Goal: Task Accomplishment & Management: Manage account settings

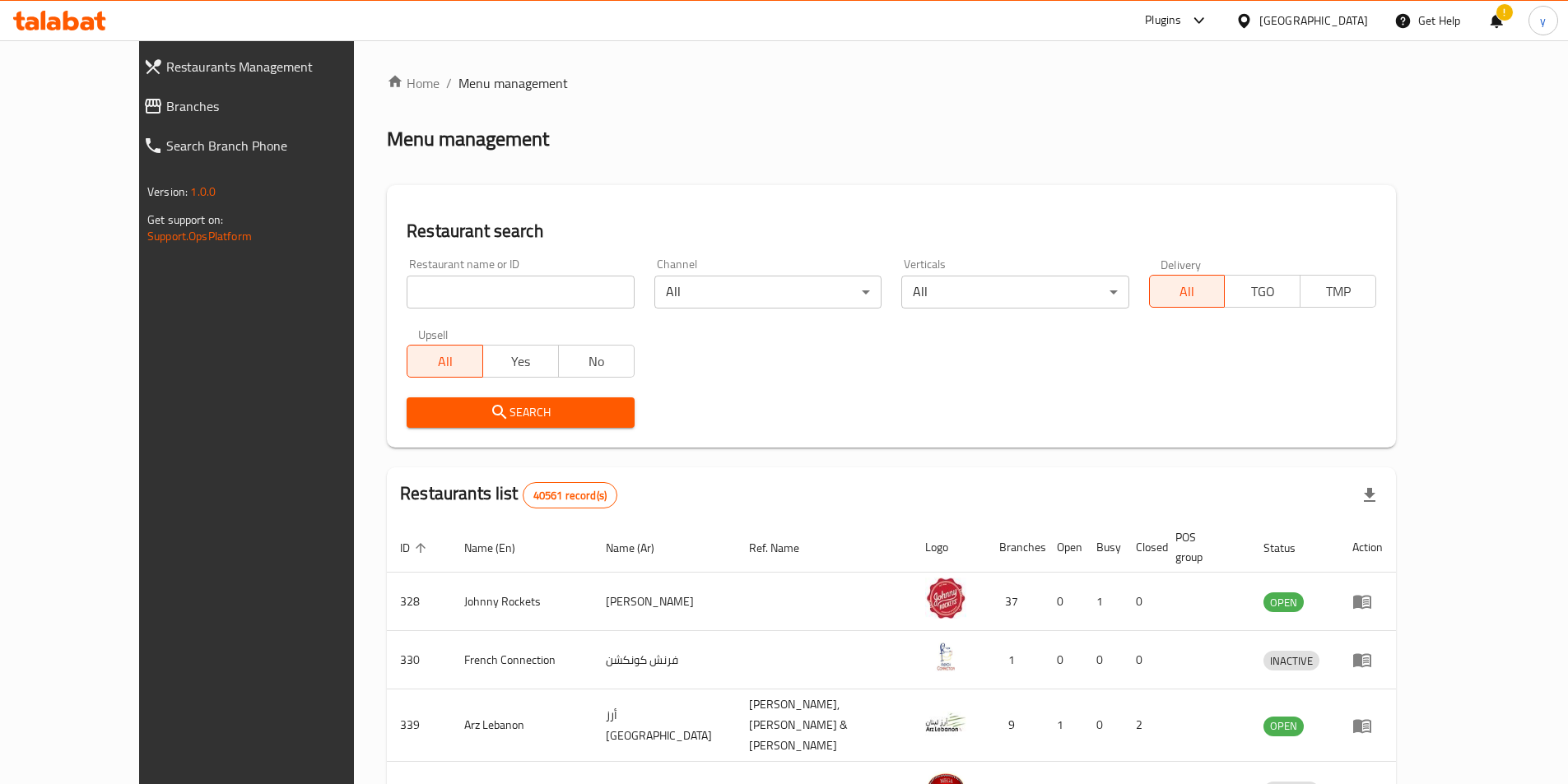
click at [130, 79] on link "Restaurants Management" at bounding box center [265, 67] width 271 height 39
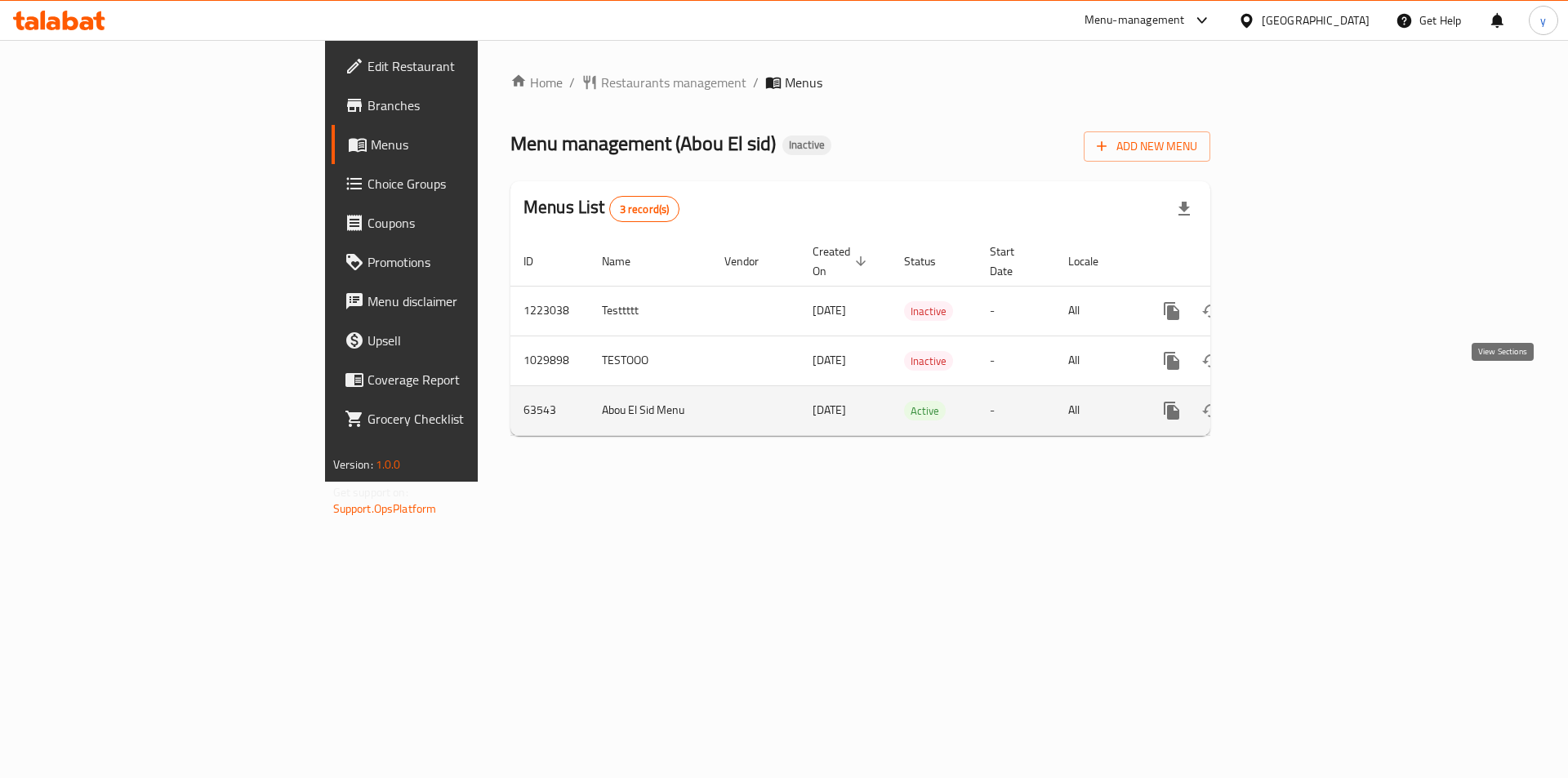
click at [1299, 401] on icon "enhanced table" at bounding box center [1289, 410] width 19 height 19
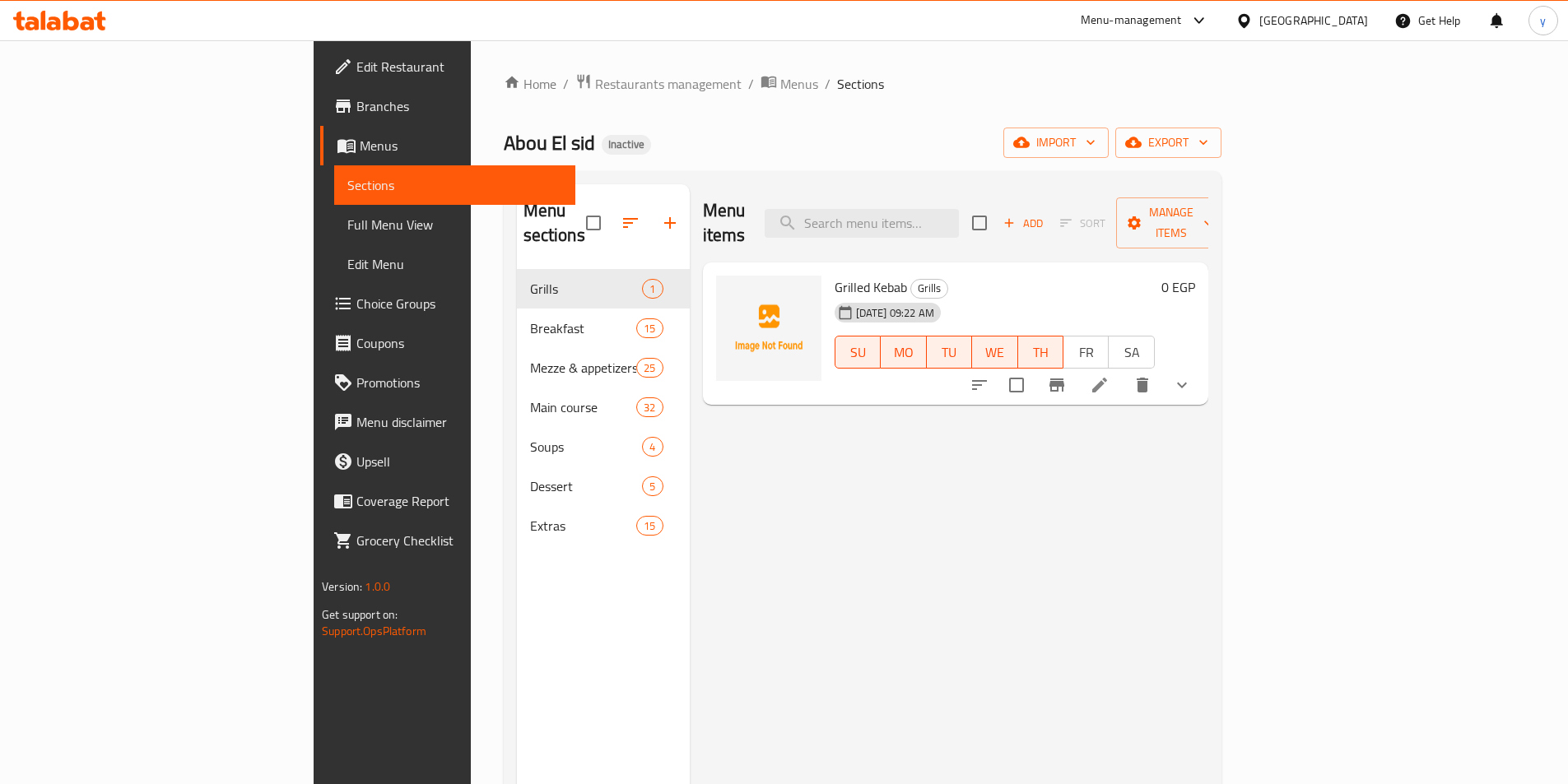
click at [1123, 370] on li at bounding box center [1099, 385] width 46 height 29
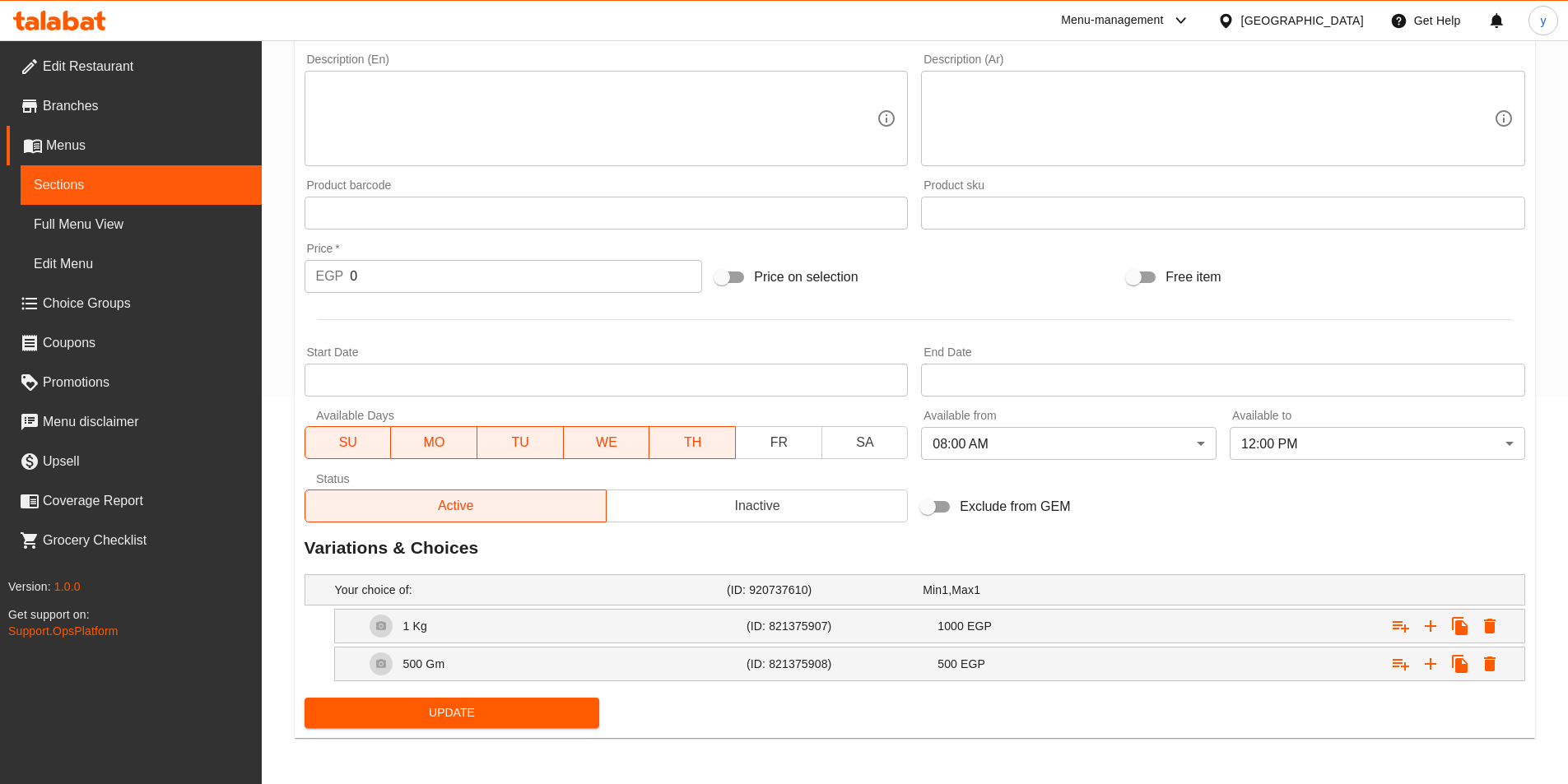
scroll to position [387, 0]
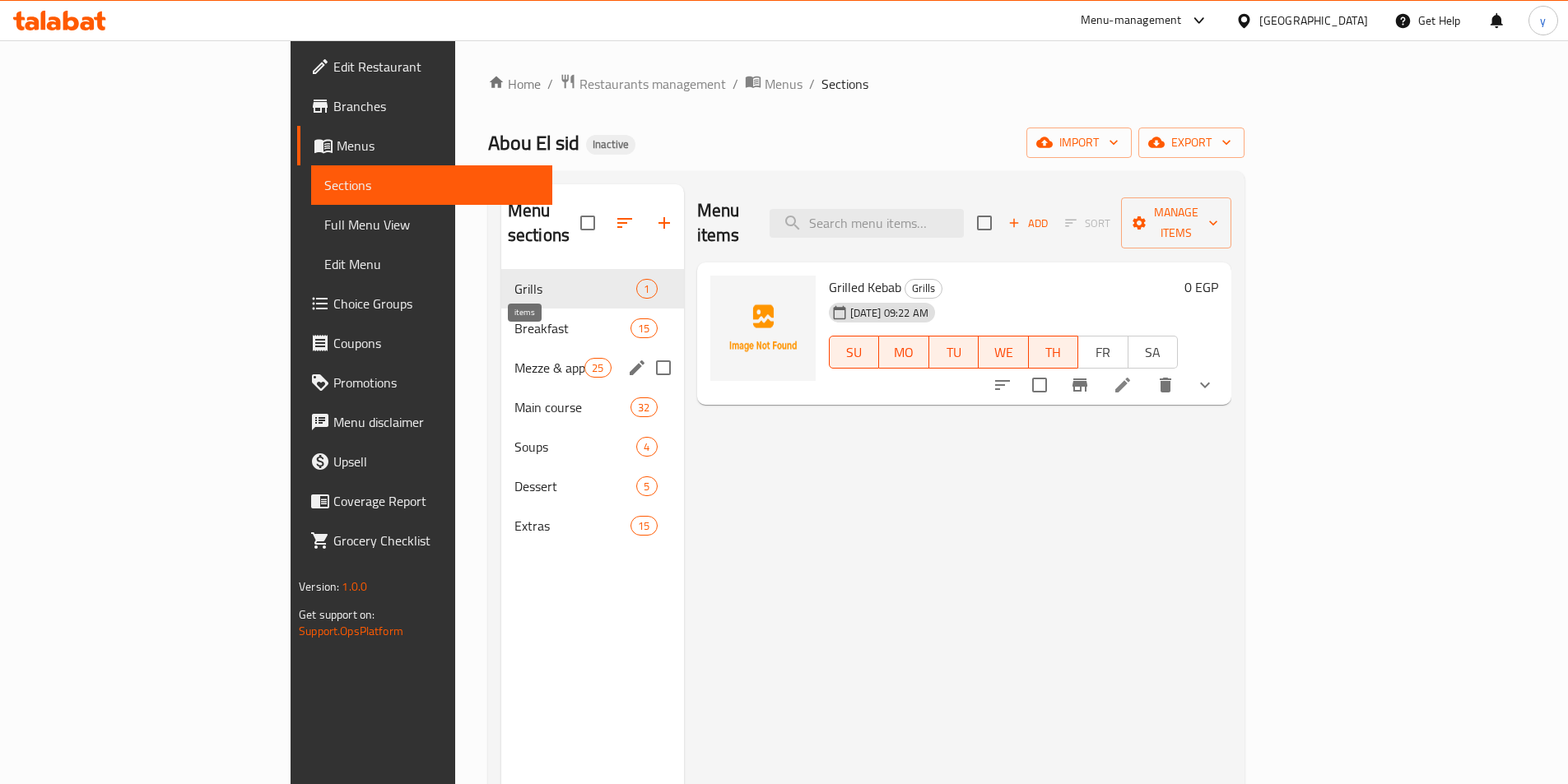
click at [586, 361] on span "25" at bounding box center [597, 368] width 25 height 16
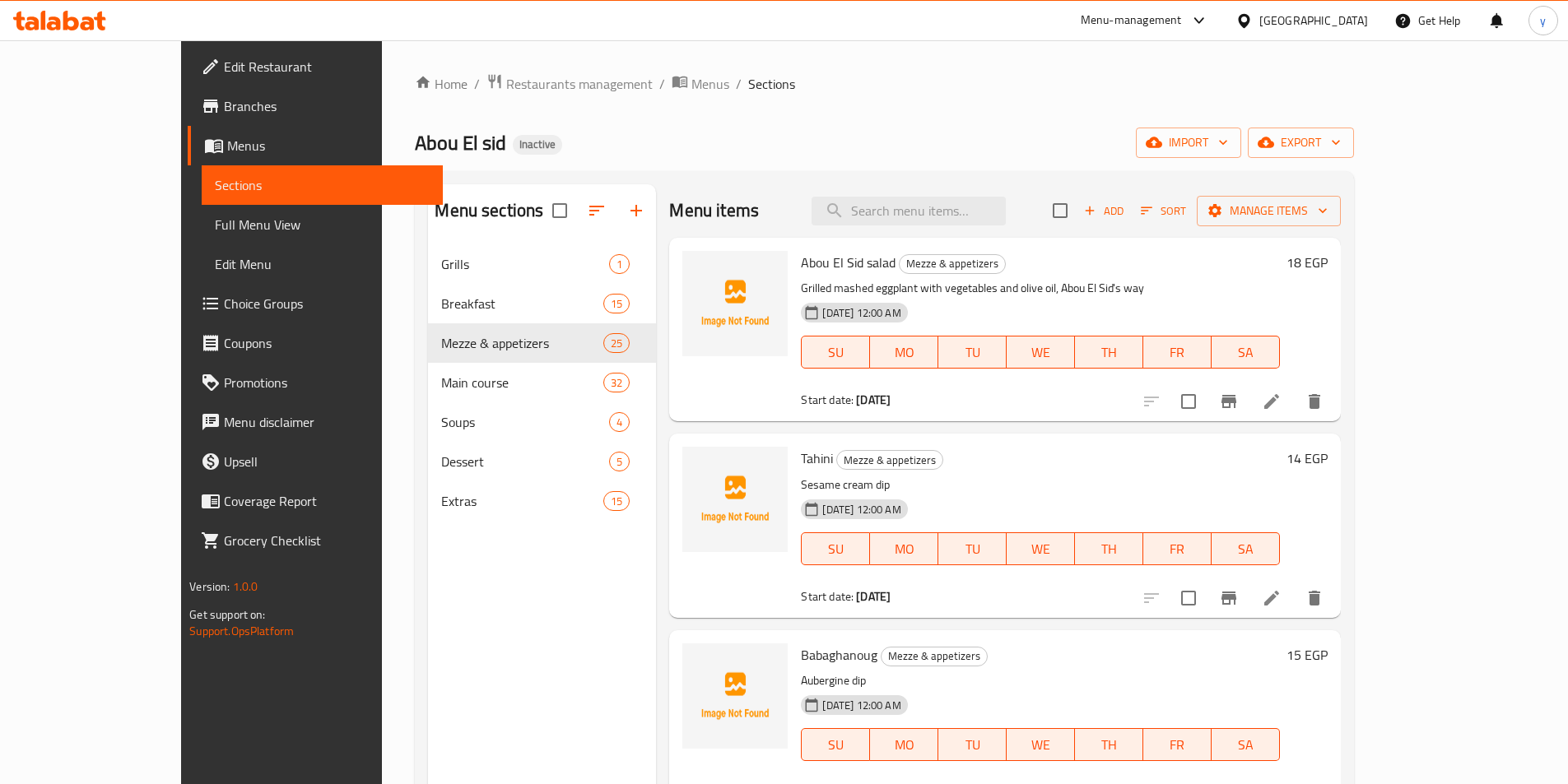
click at [1078, 210] on input "checkbox" at bounding box center [1060, 210] width 34 height 34
checkbox input "true"
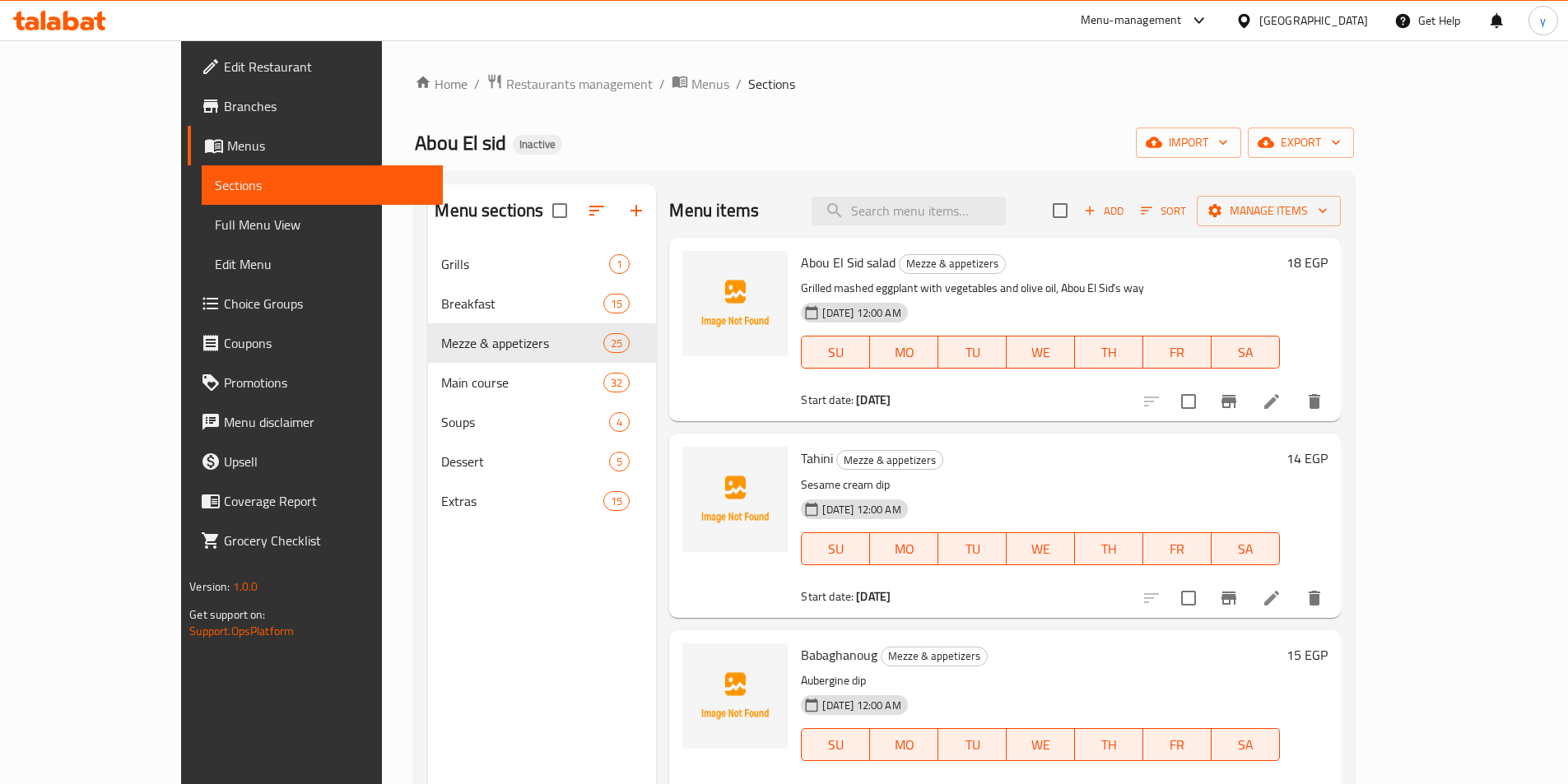
checkbox input "true"
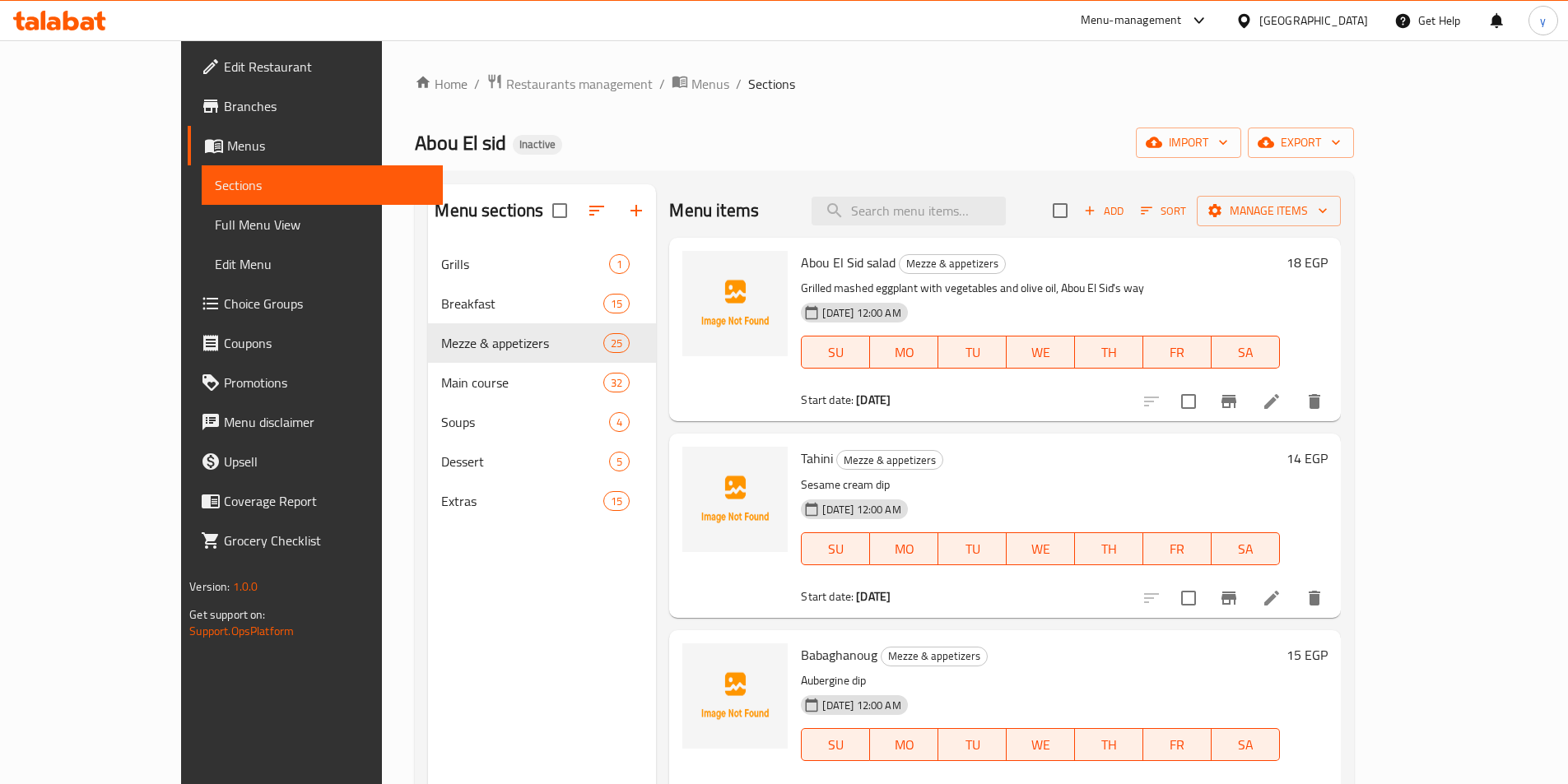
checkbox input "true"
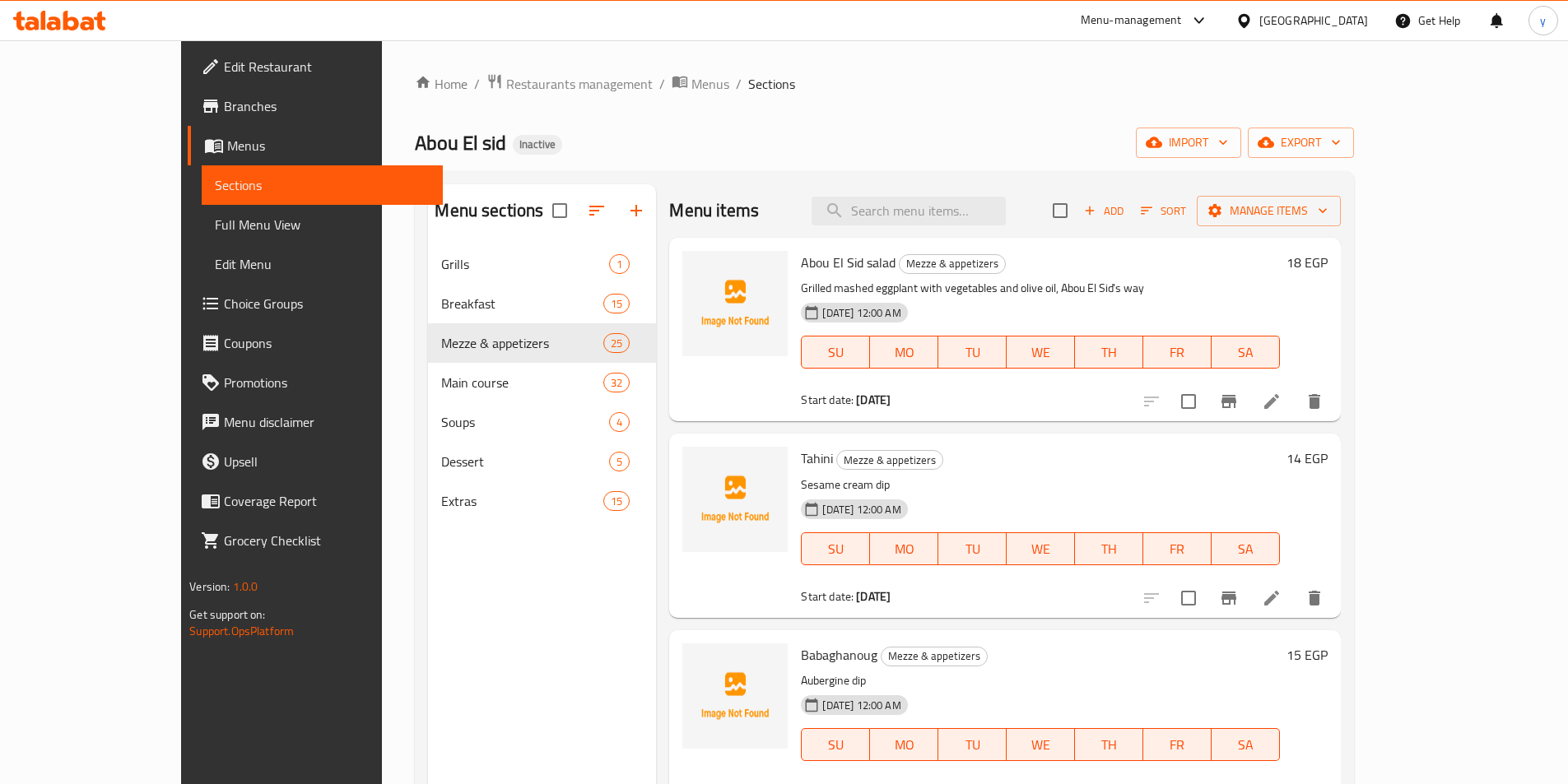
checkbox input "true"
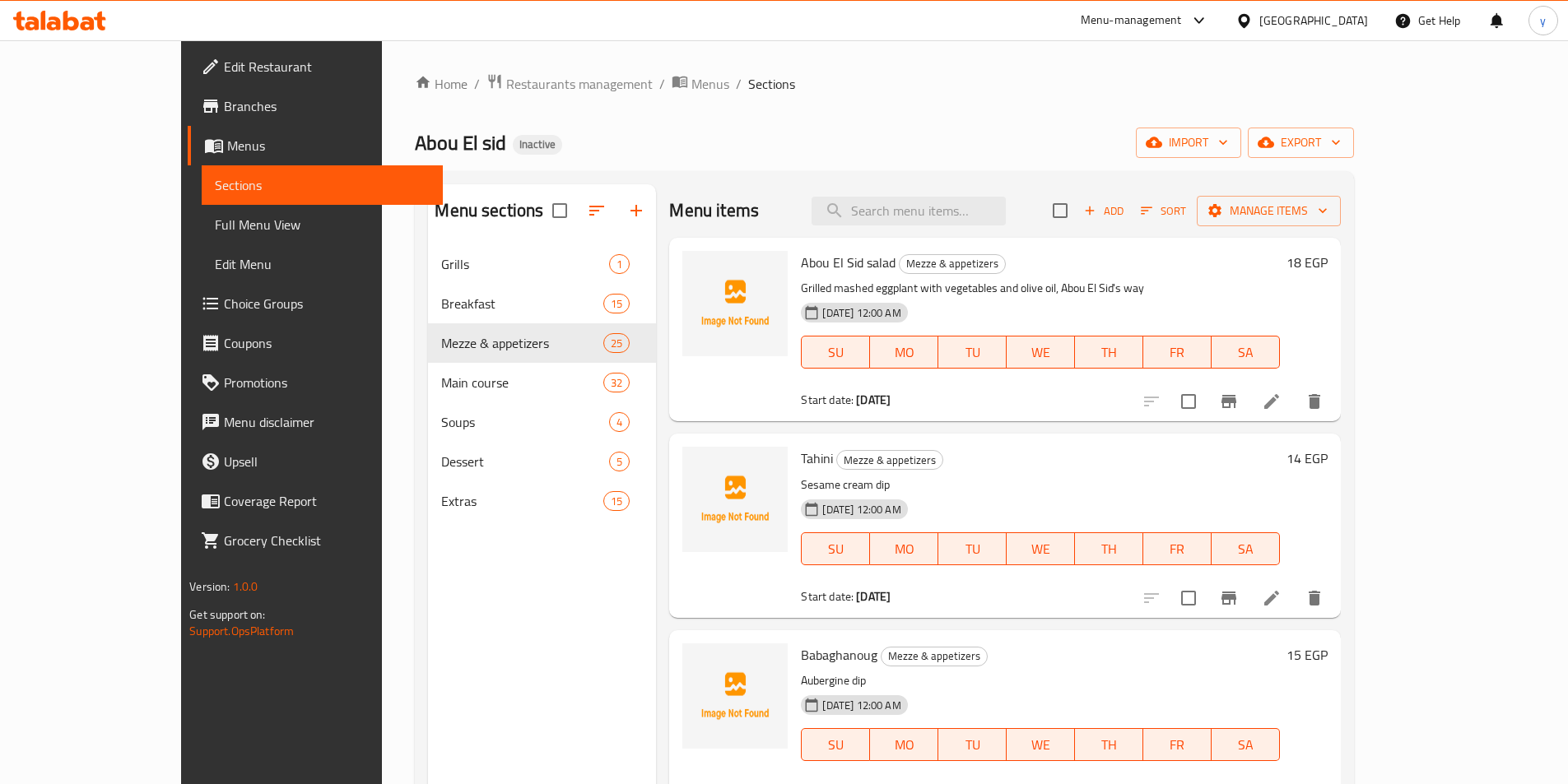
checkbox input "true"
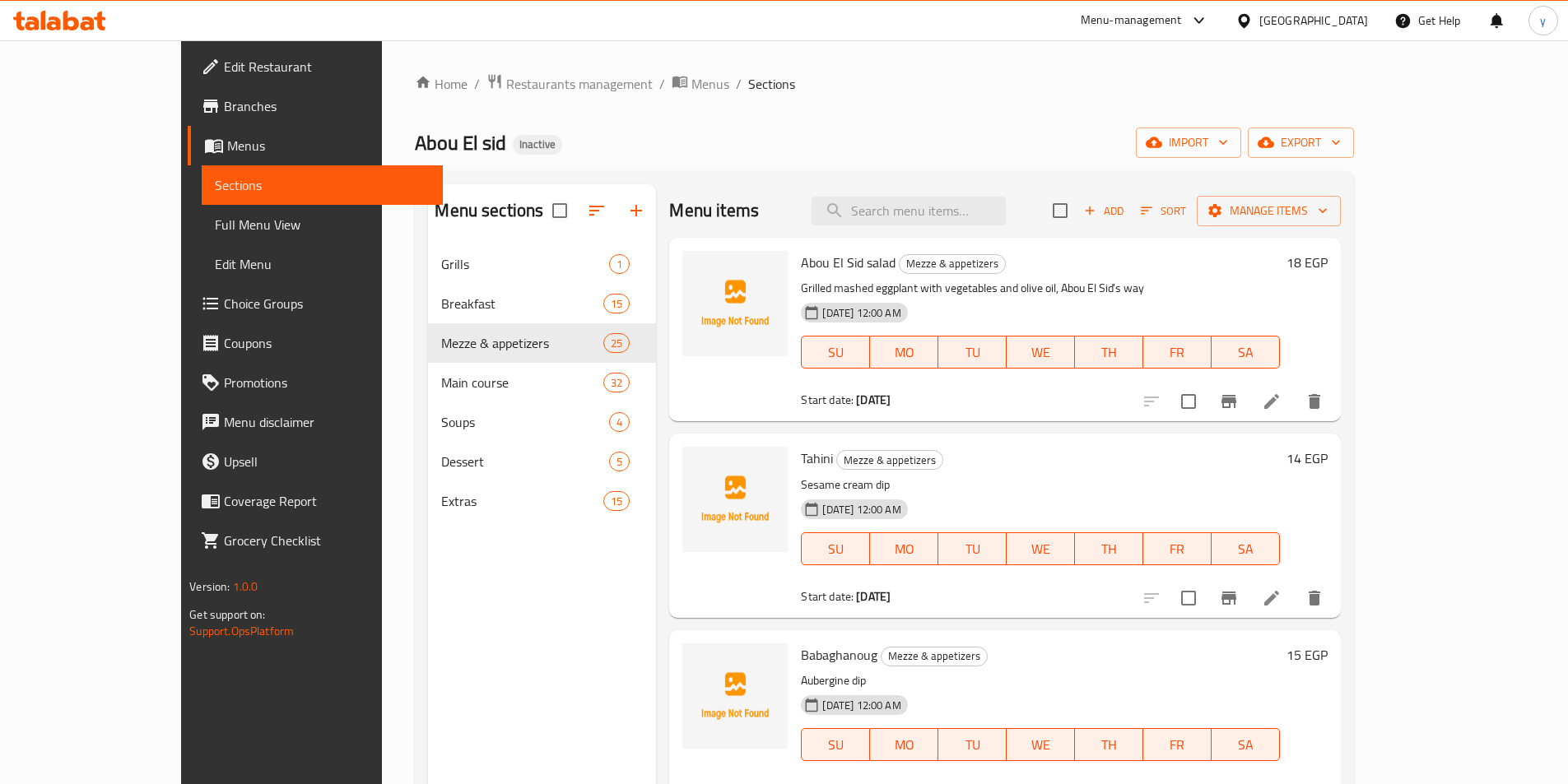
checkbox input "true"
click at [1327, 208] on span "Manage items" at bounding box center [1269, 210] width 118 height 21
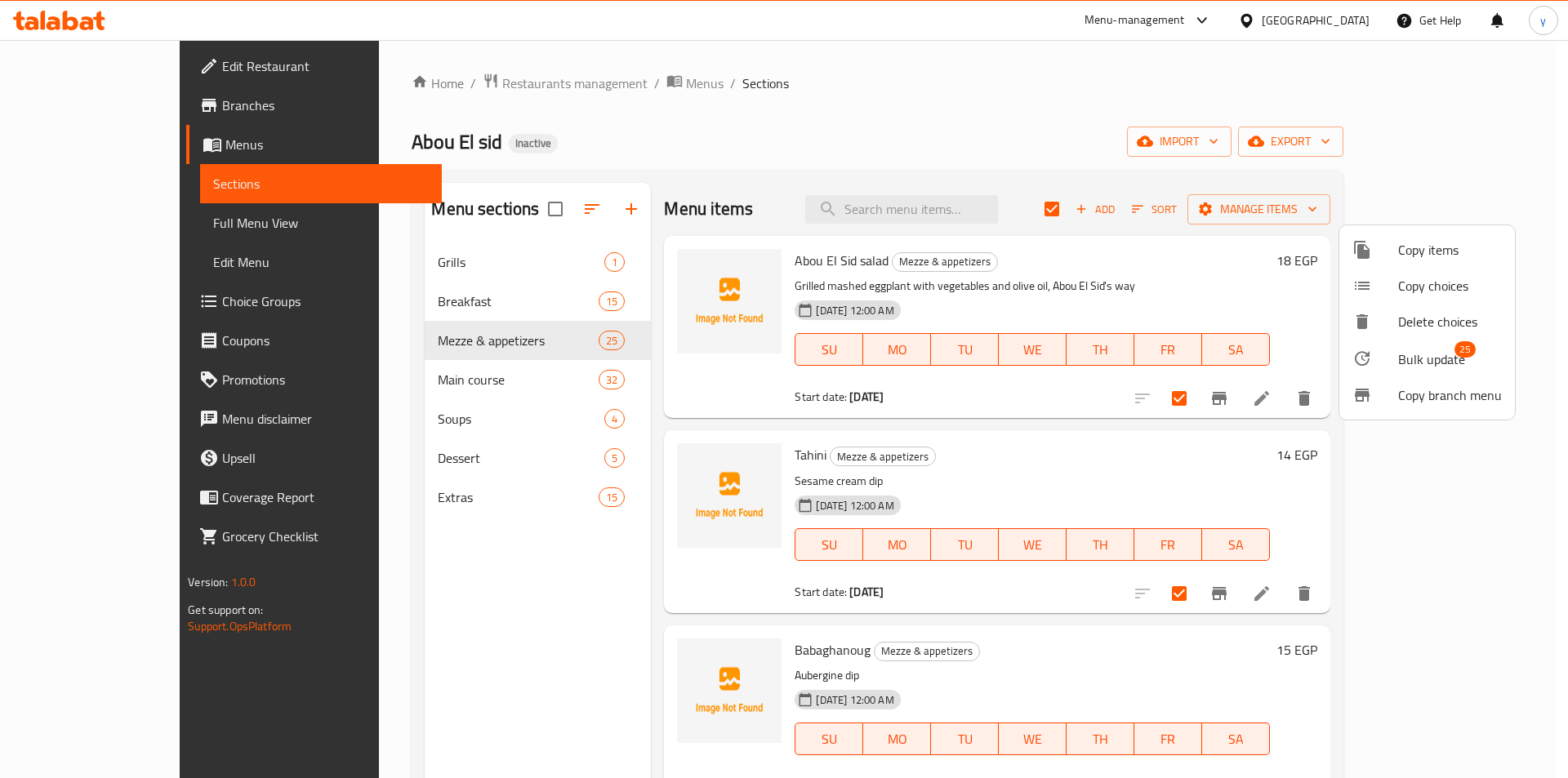
click at [1446, 357] on span "Bulk update" at bounding box center [1431, 360] width 67 height 19
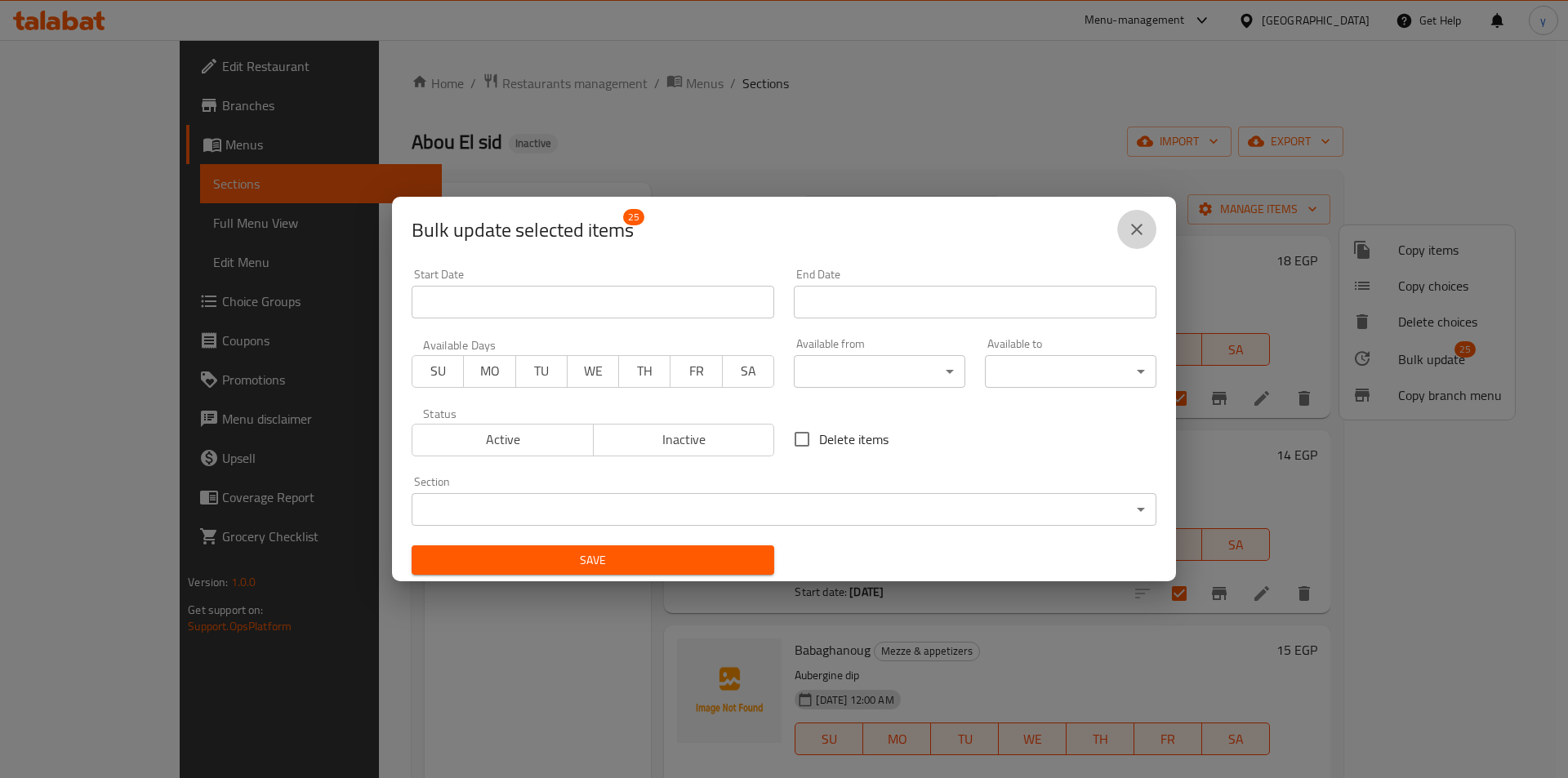
click at [1128, 234] on icon "close" at bounding box center [1136, 229] width 19 height 19
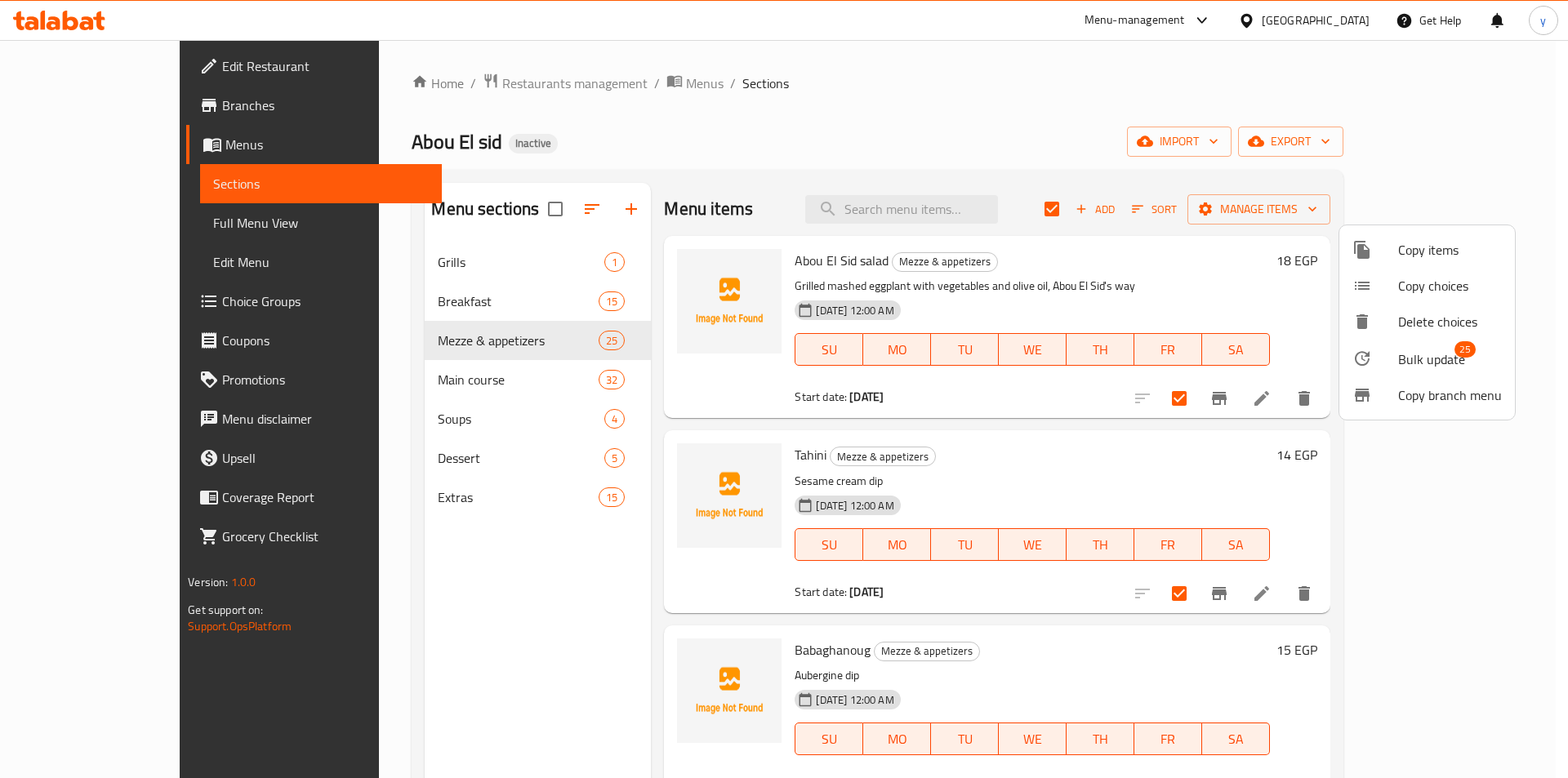
click at [1218, 218] on div at bounding box center [784, 389] width 1568 height 778
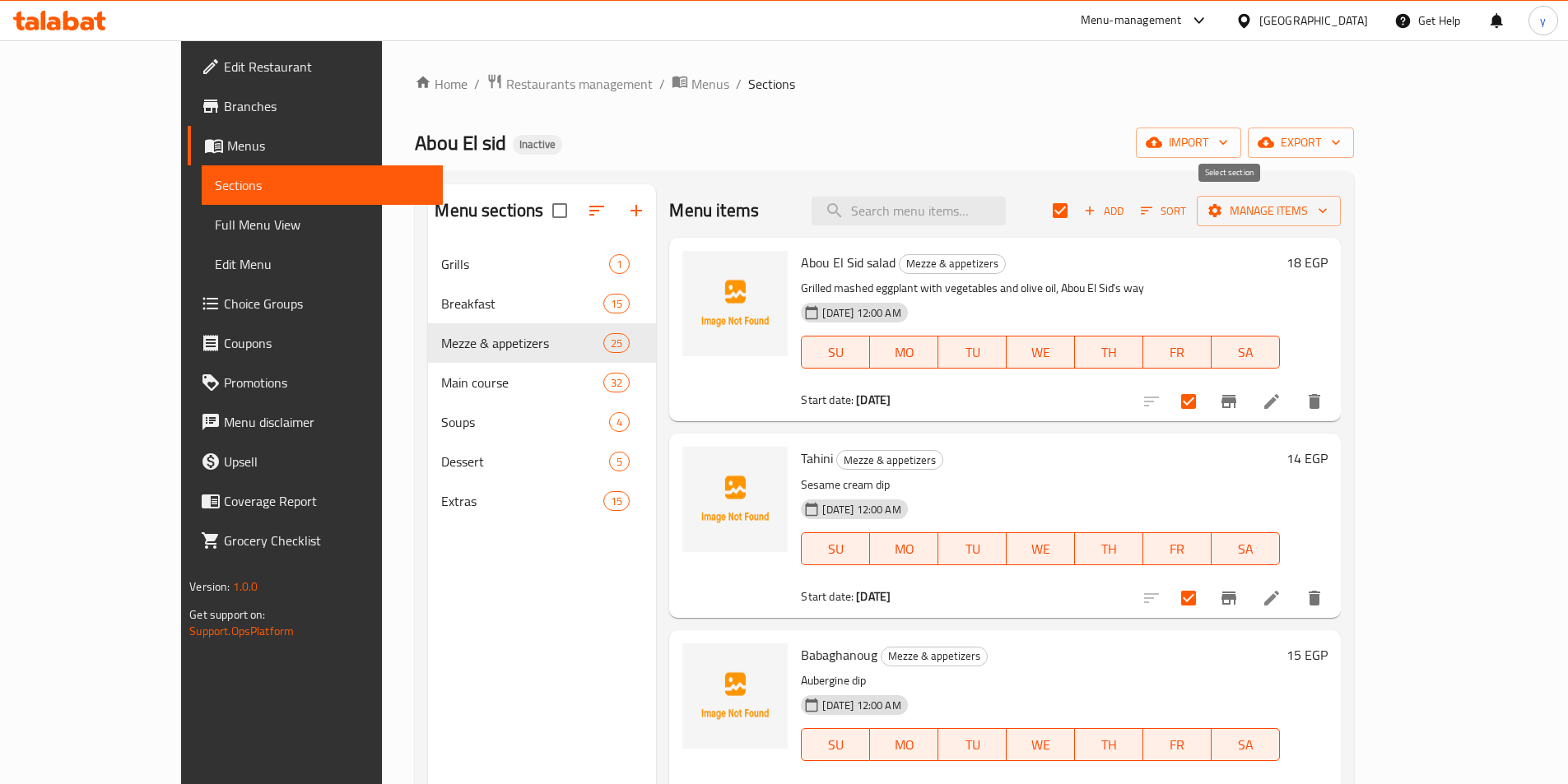
click at [1078, 209] on input "checkbox" at bounding box center [1060, 210] width 34 height 34
checkbox input "false"
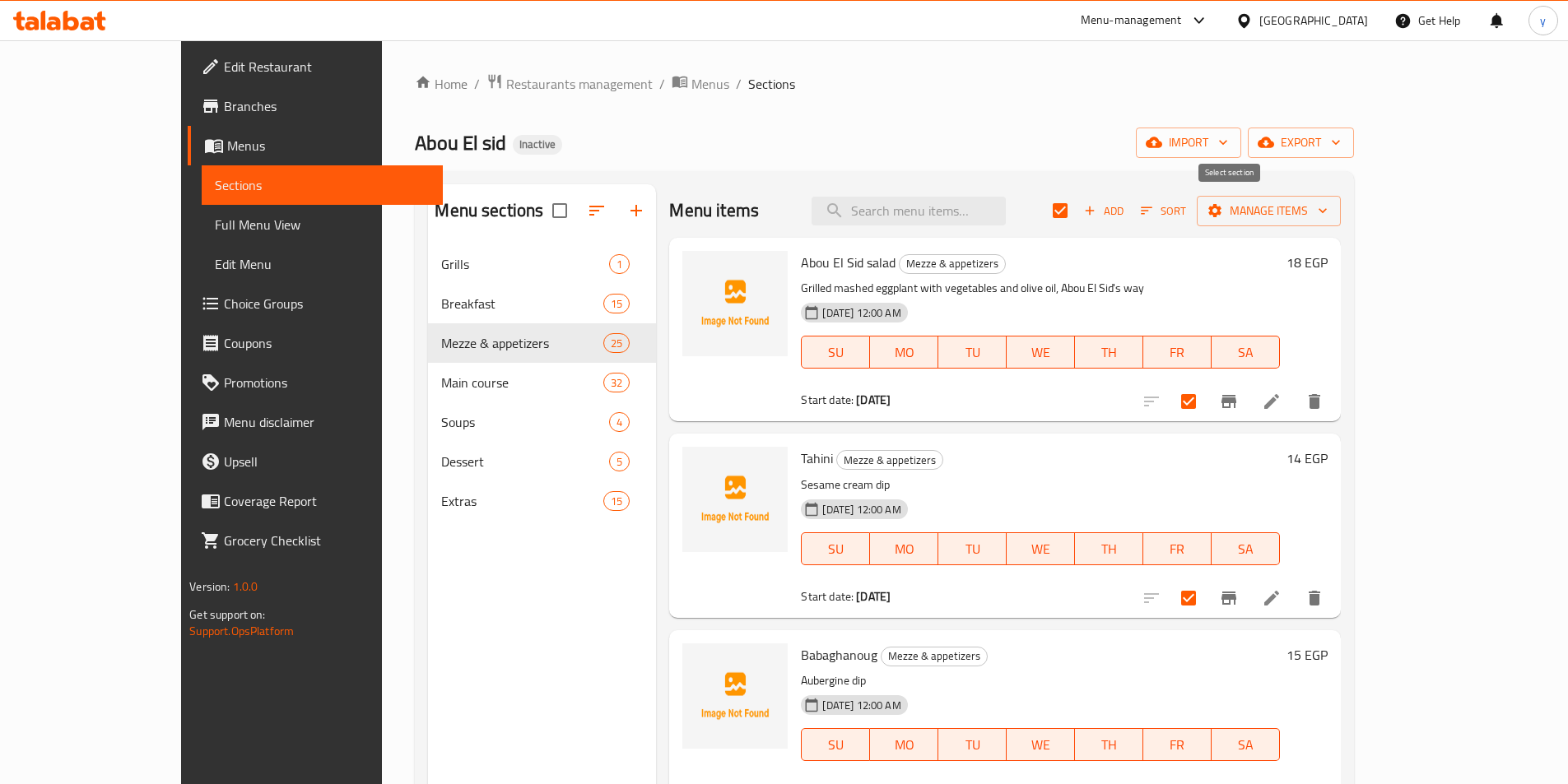
checkbox input "false"
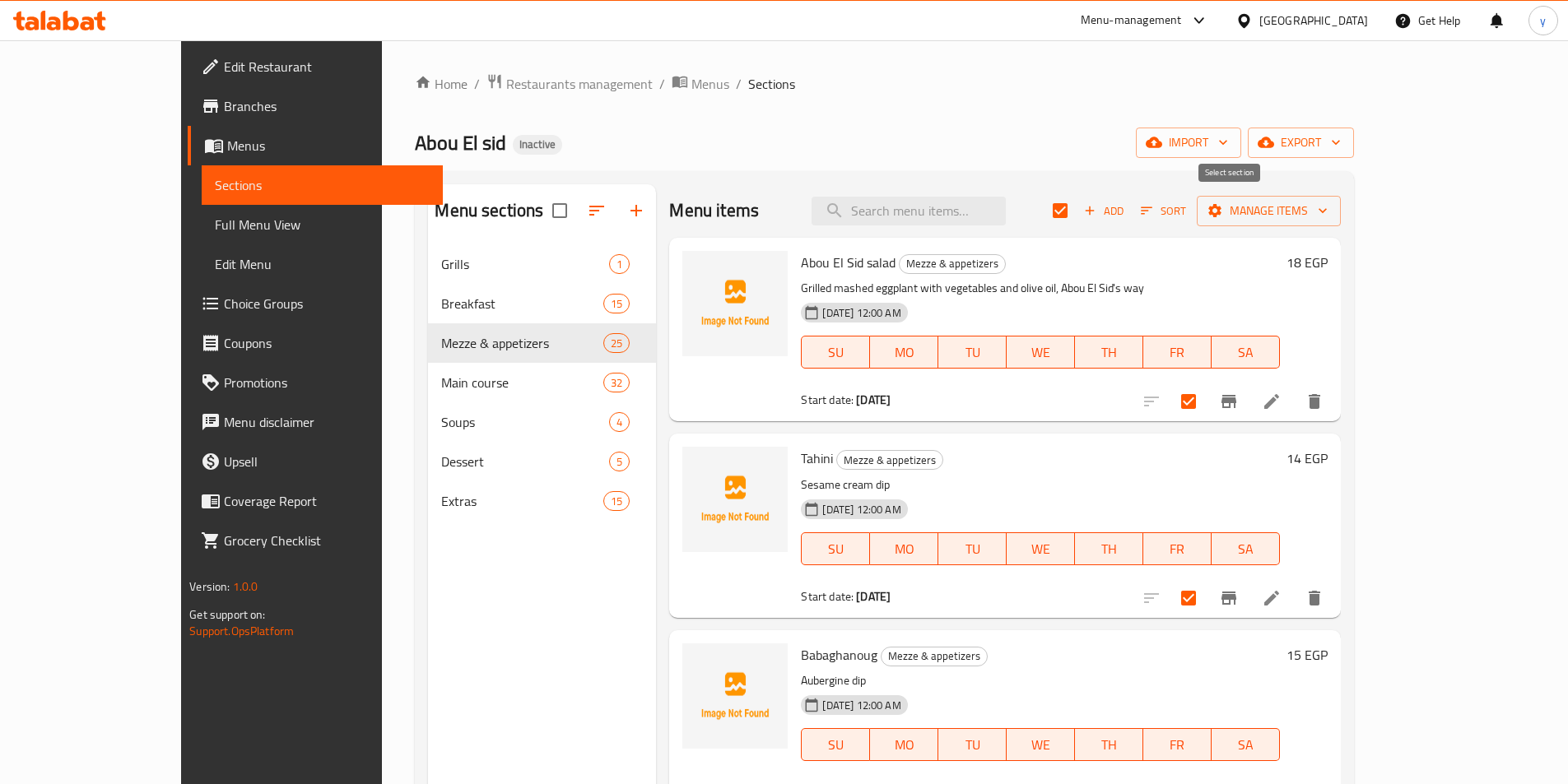
checkbox input "false"
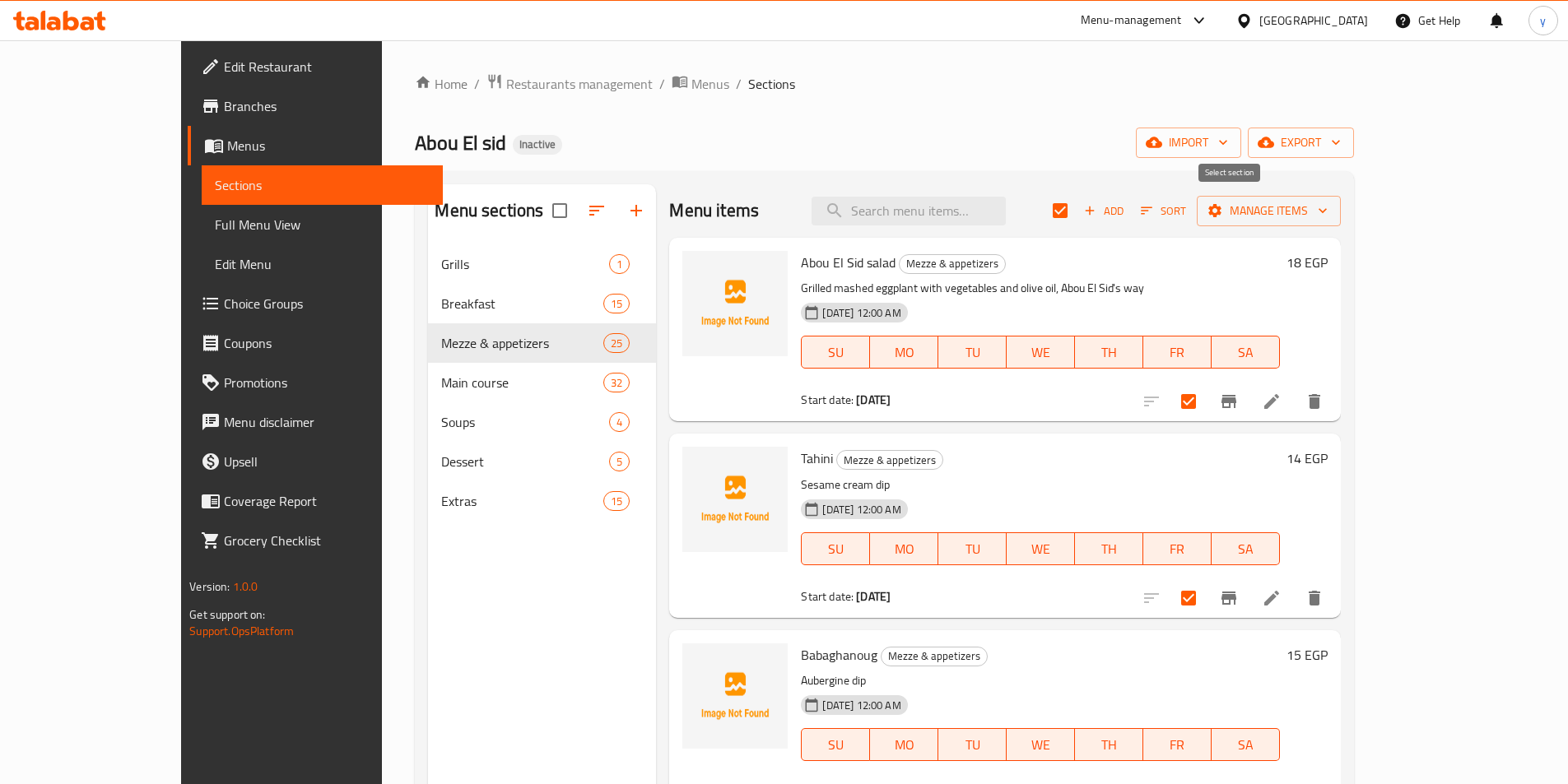
checkbox input "false"
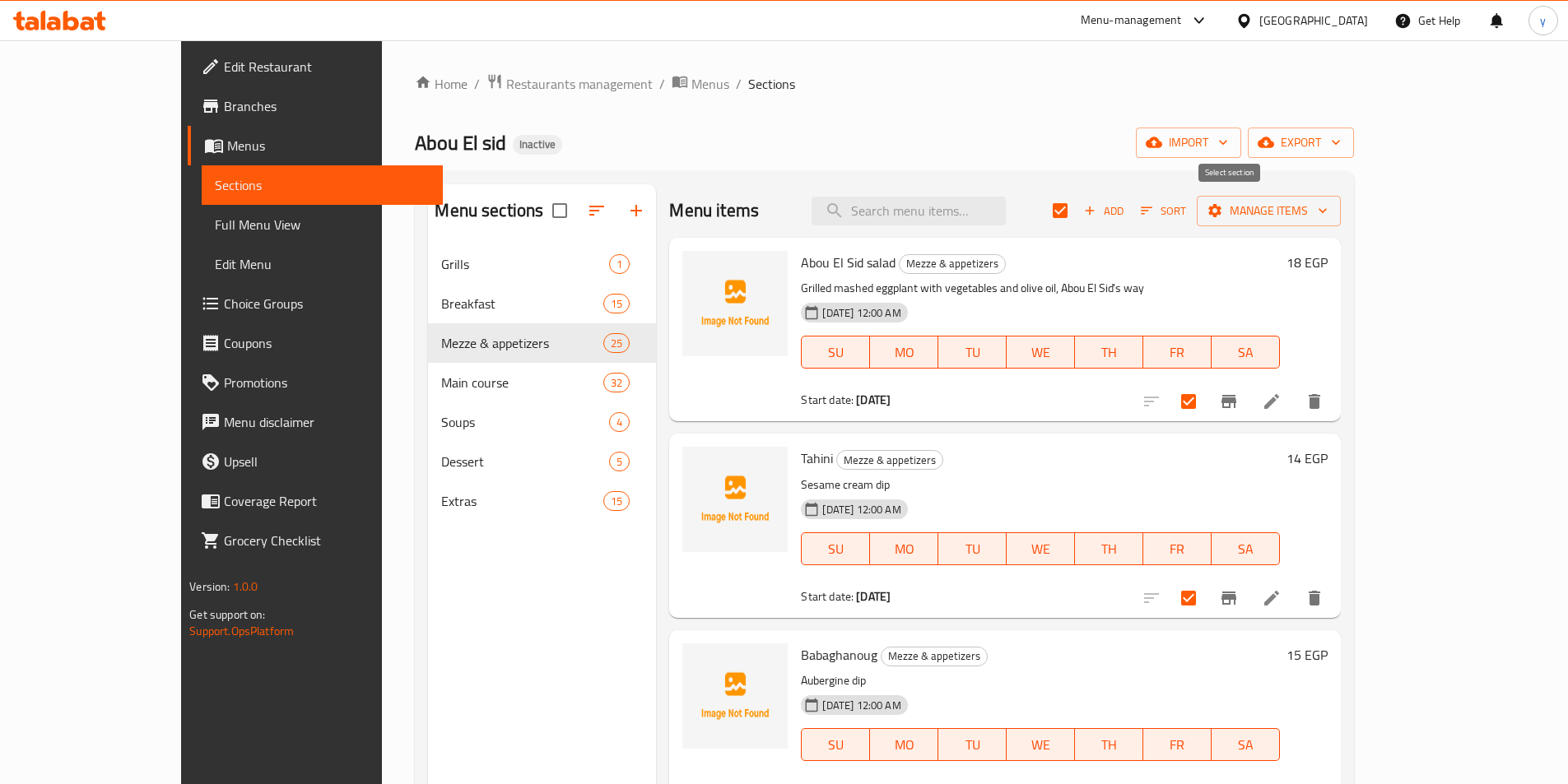
checkbox input "false"
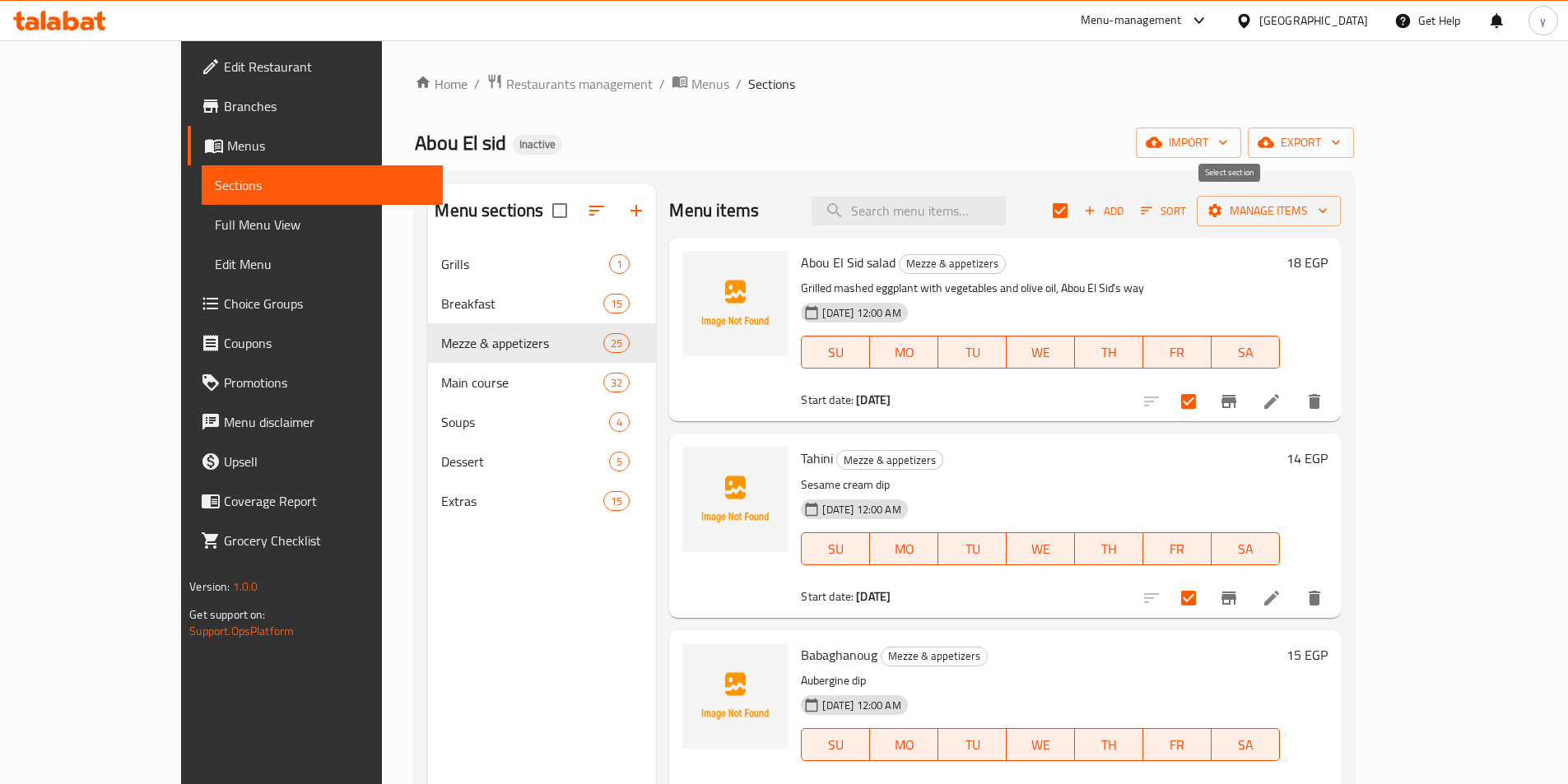
checkbox input "false"
click at [227, 150] on span "Menus" at bounding box center [328, 145] width 202 height 20
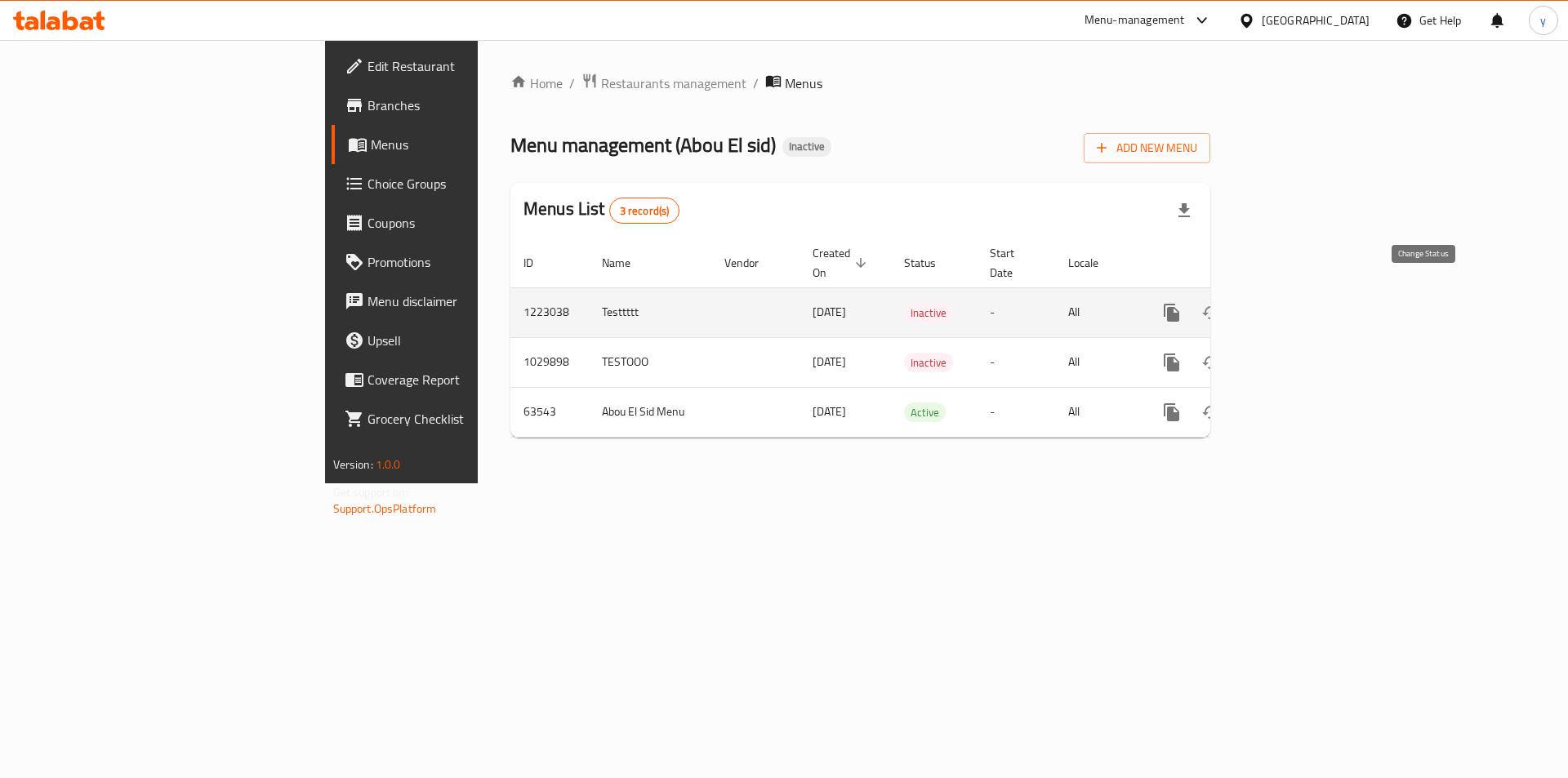
click at [1221, 303] on icon "enhanced table" at bounding box center [1210, 313] width 19 height 19
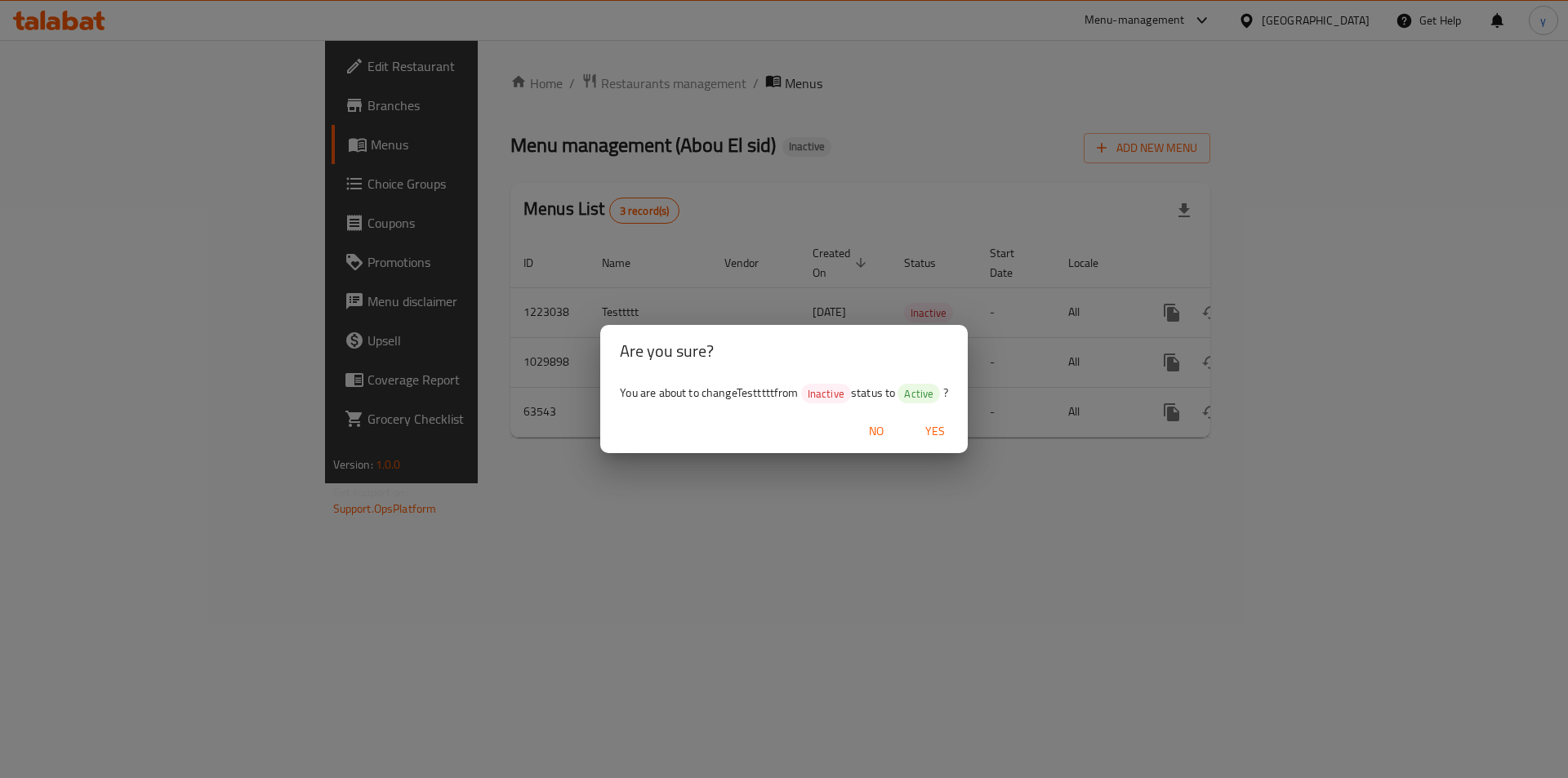
click at [873, 439] on span "No" at bounding box center [876, 431] width 39 height 20
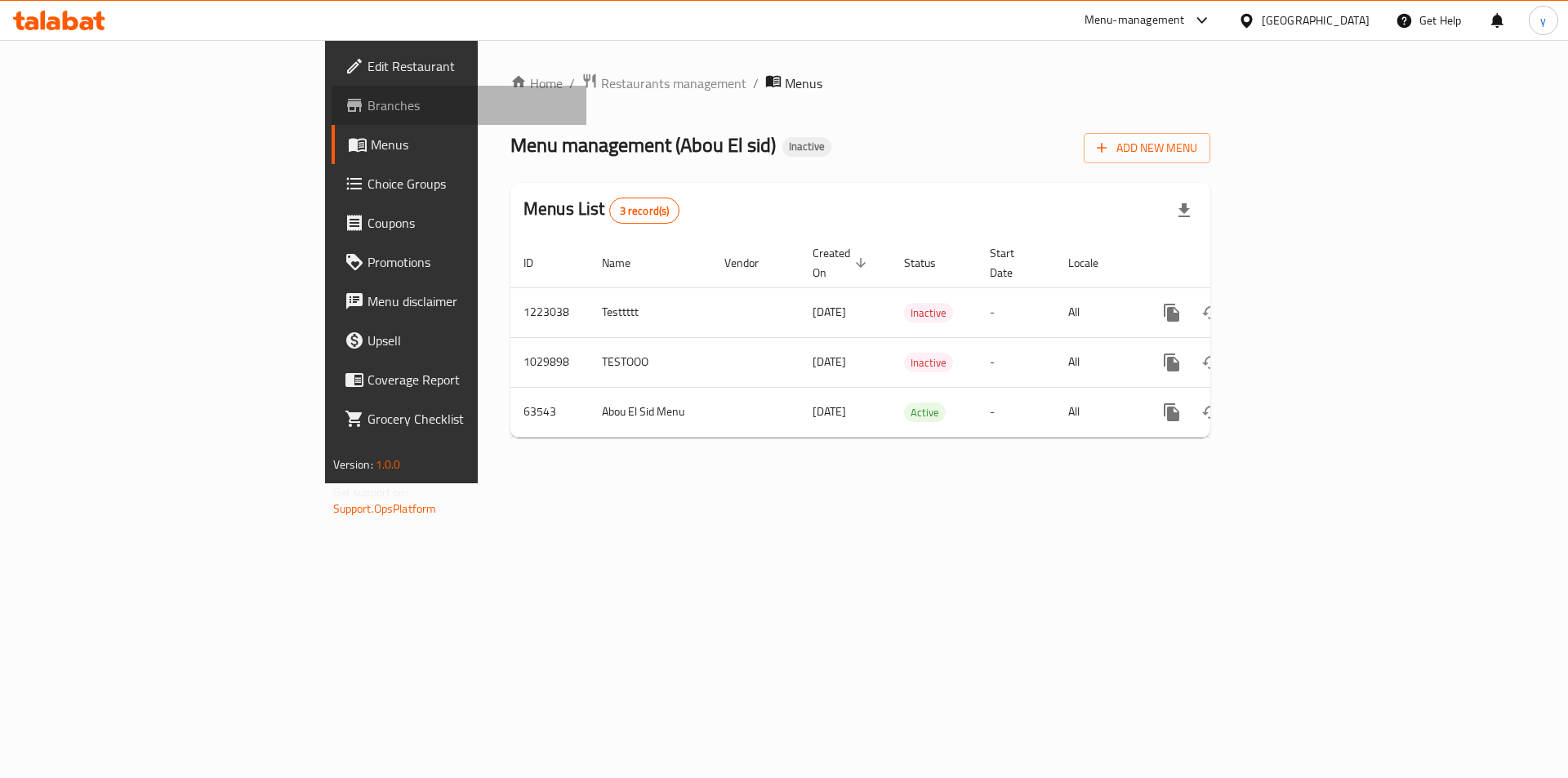
click at [367, 108] on span "Branches" at bounding box center [471, 105] width 207 height 19
